Goal: Navigation & Orientation: Find specific page/section

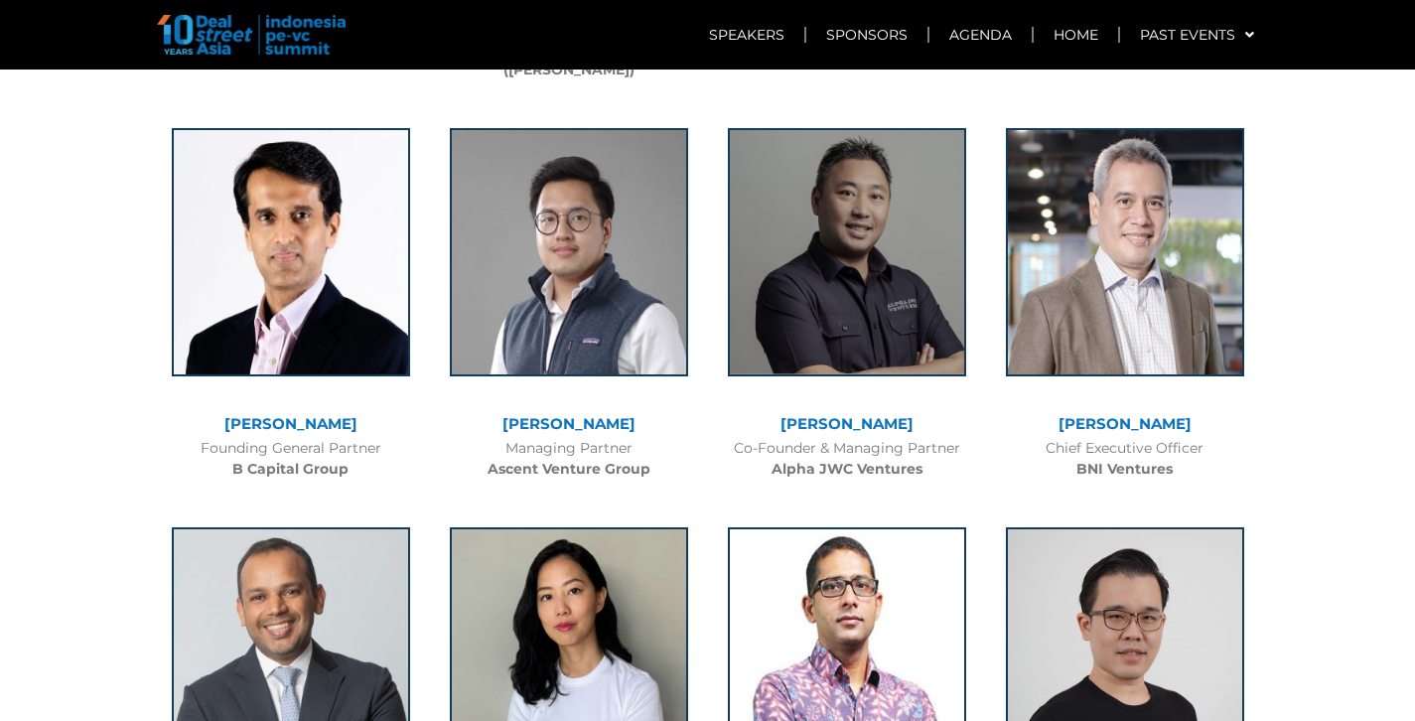
scroll to position [4058, 0]
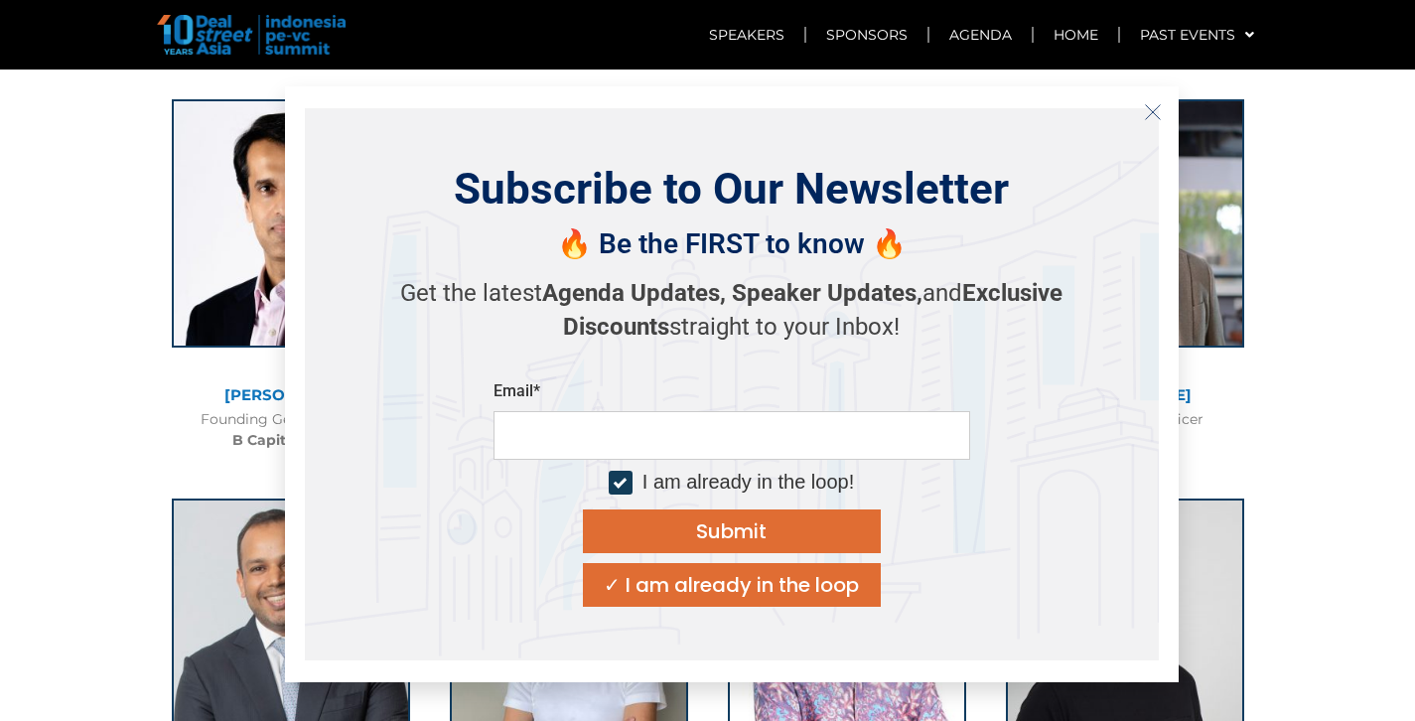
click at [1155, 124] on button "Close" at bounding box center [1153, 112] width 32 height 32
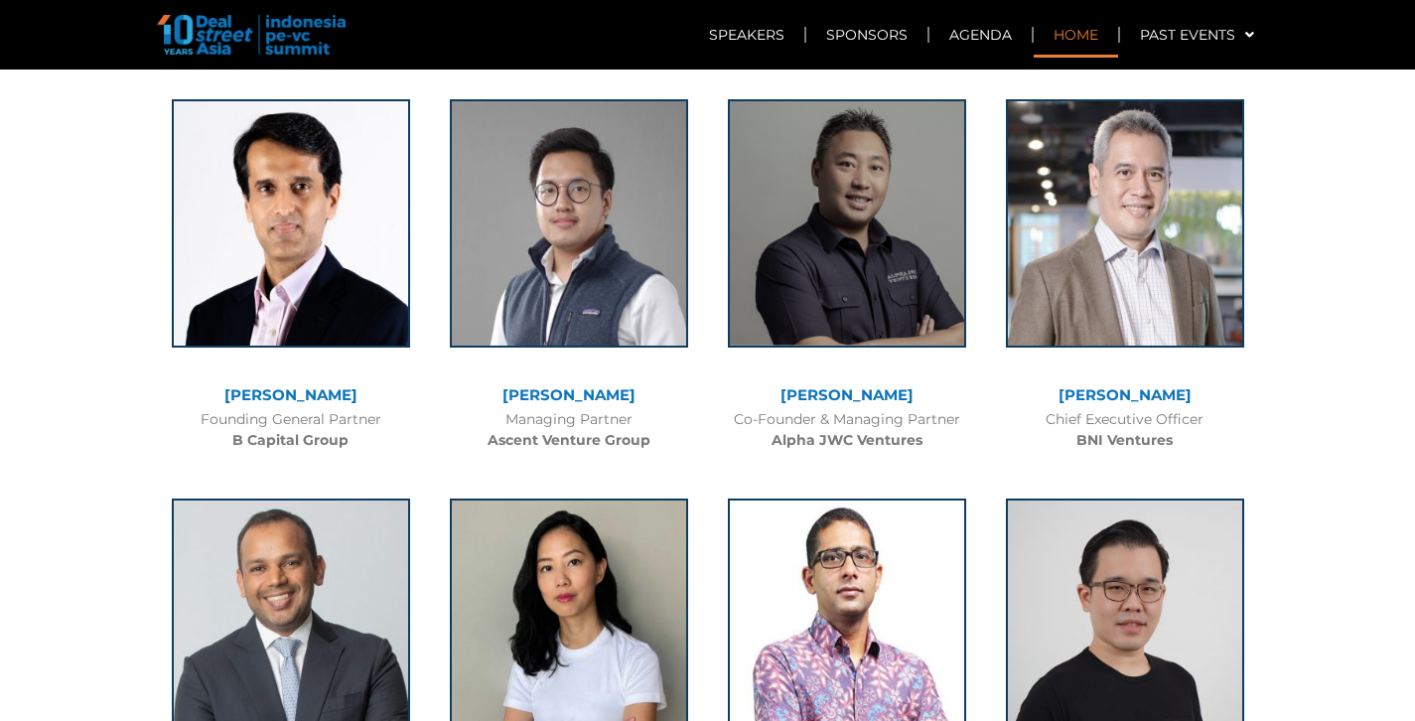
click at [1083, 35] on link "Home" at bounding box center [1075, 35] width 84 height 46
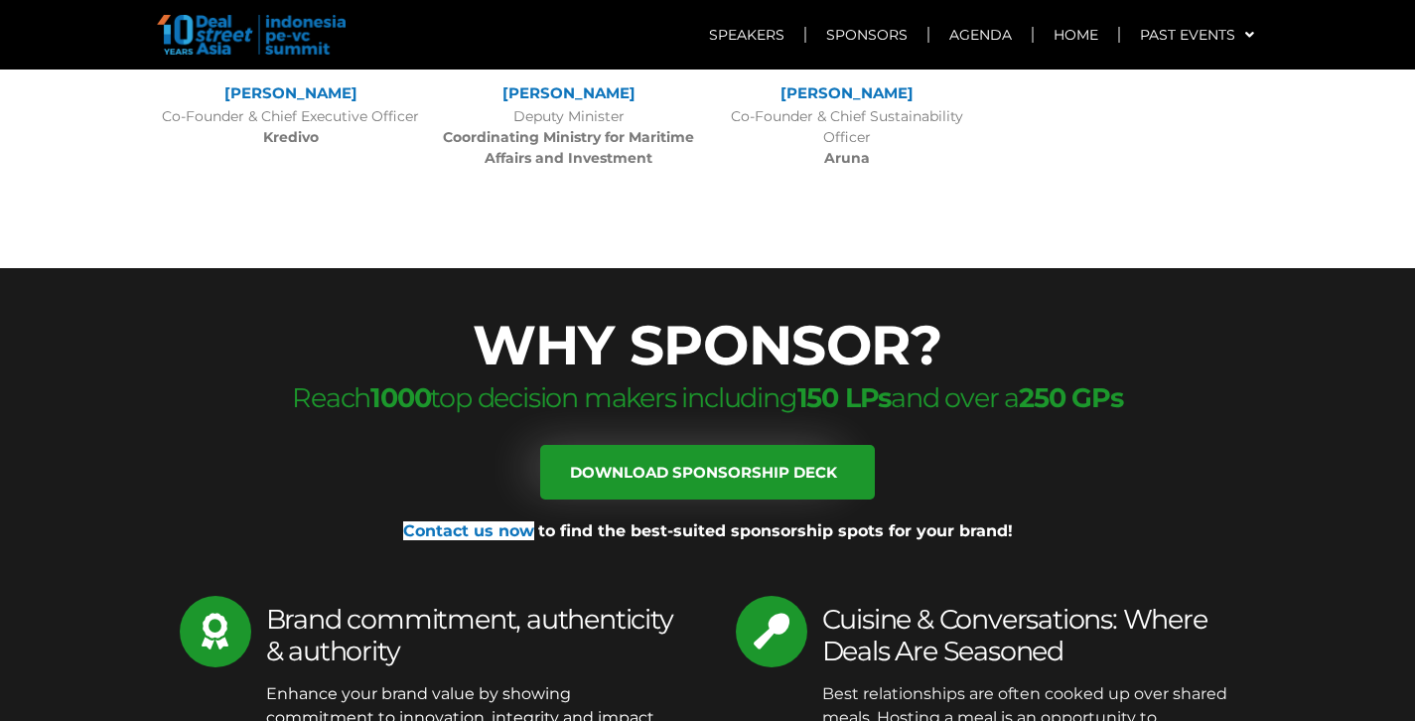
scroll to position [6599, 0]
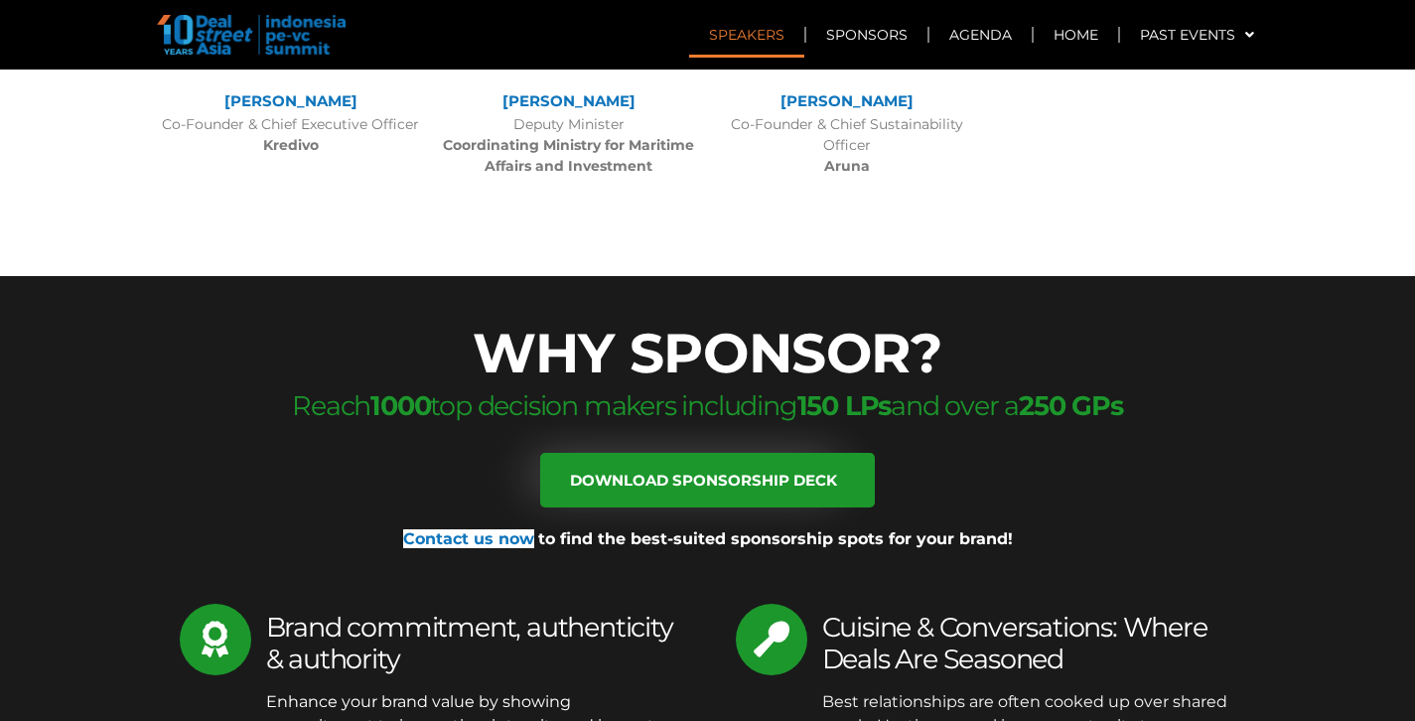
click at [765, 37] on link "Speakers" at bounding box center [746, 35] width 115 height 46
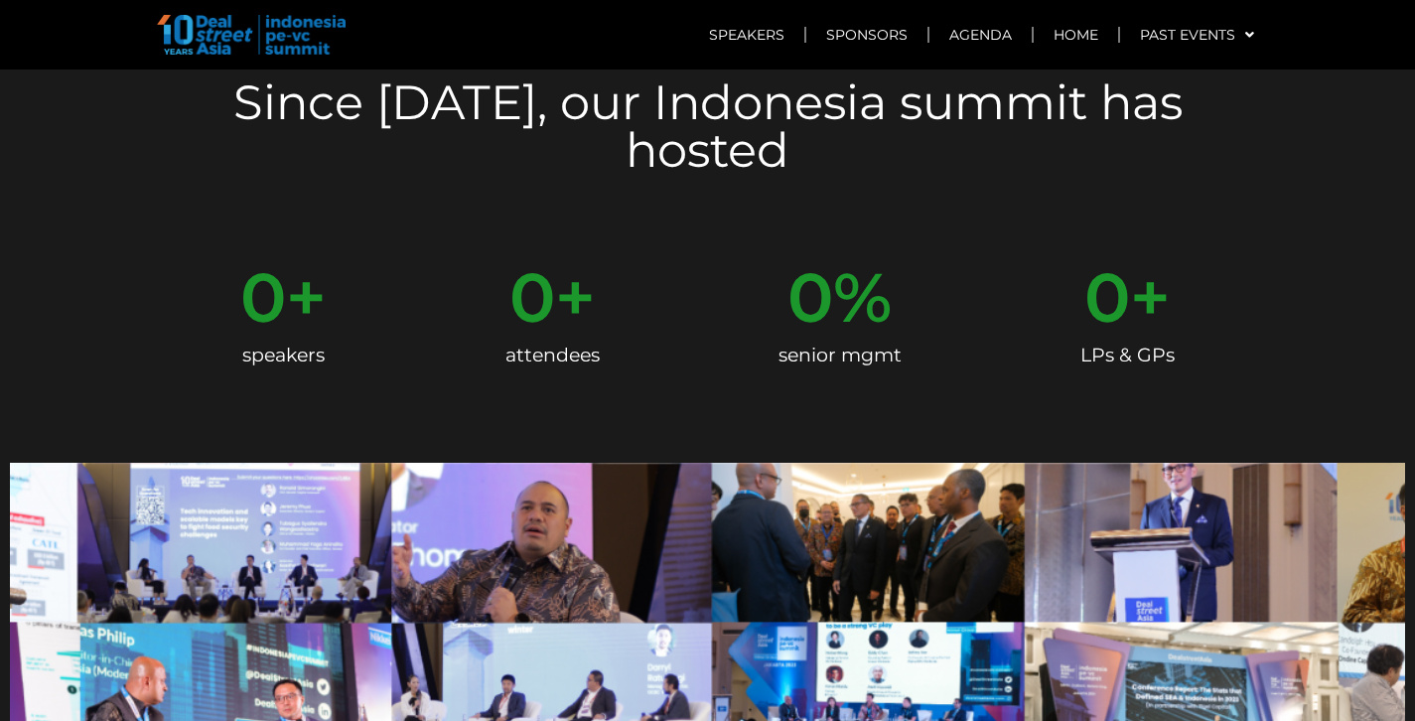
scroll to position [0, 0]
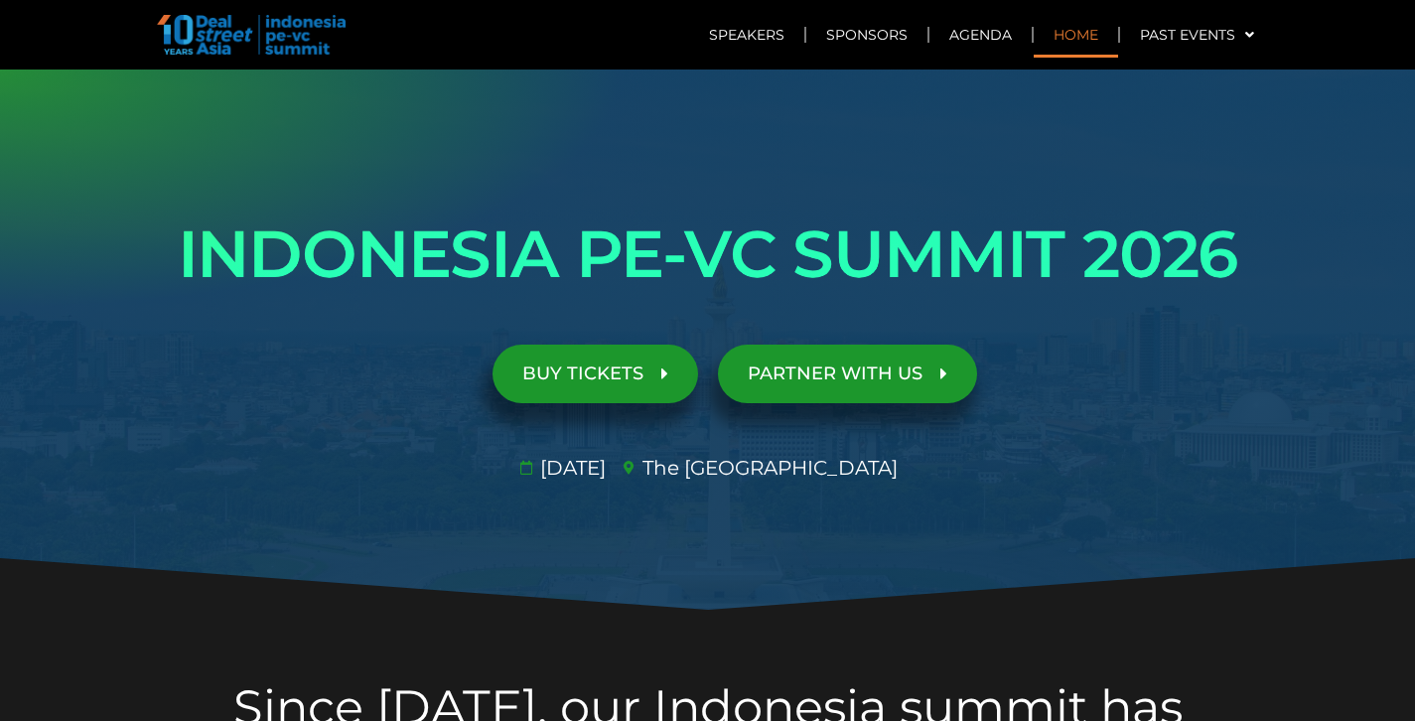
click at [1076, 23] on link "Home" at bounding box center [1075, 35] width 84 height 46
